Goal: Go to known website: Go to known website

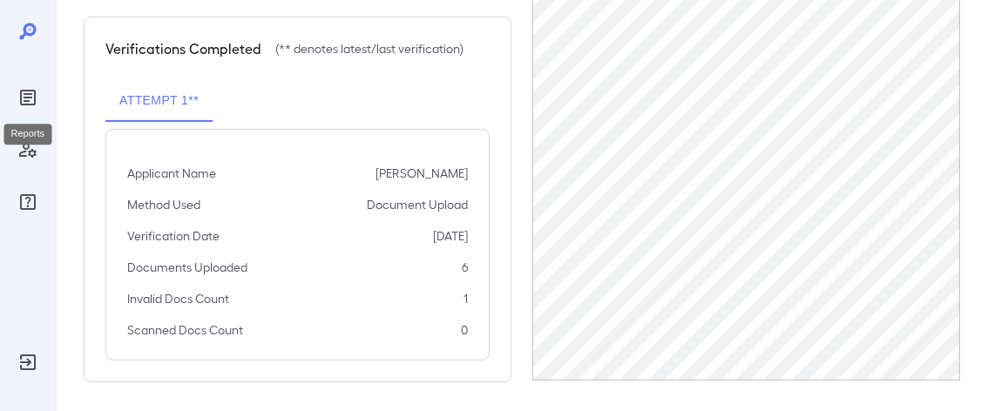
click at [26, 96] on icon "Reports" at bounding box center [27, 97] width 21 height 21
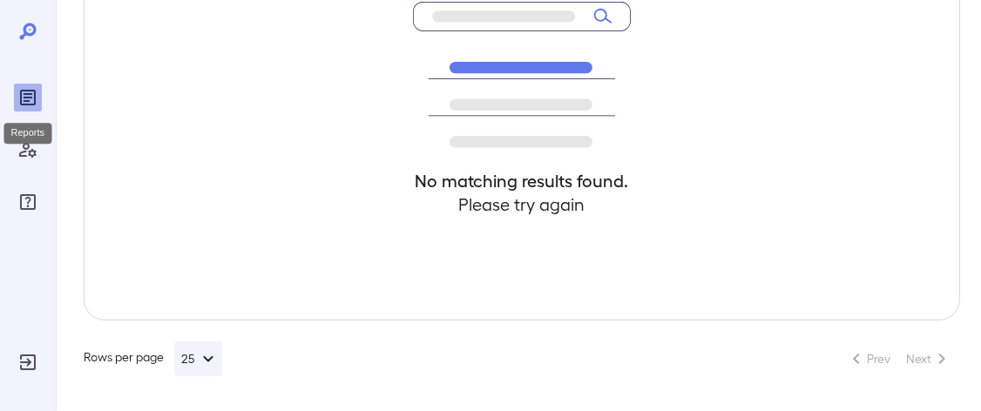
scroll to position [420, 0]
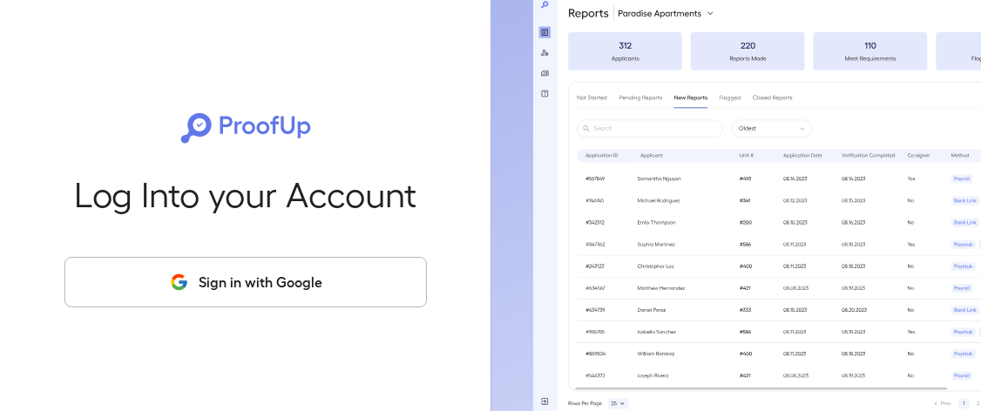
click at [255, 273] on button "Sign in with Google" at bounding box center [245, 282] width 362 height 51
